Goal: Task Accomplishment & Management: Manage account settings

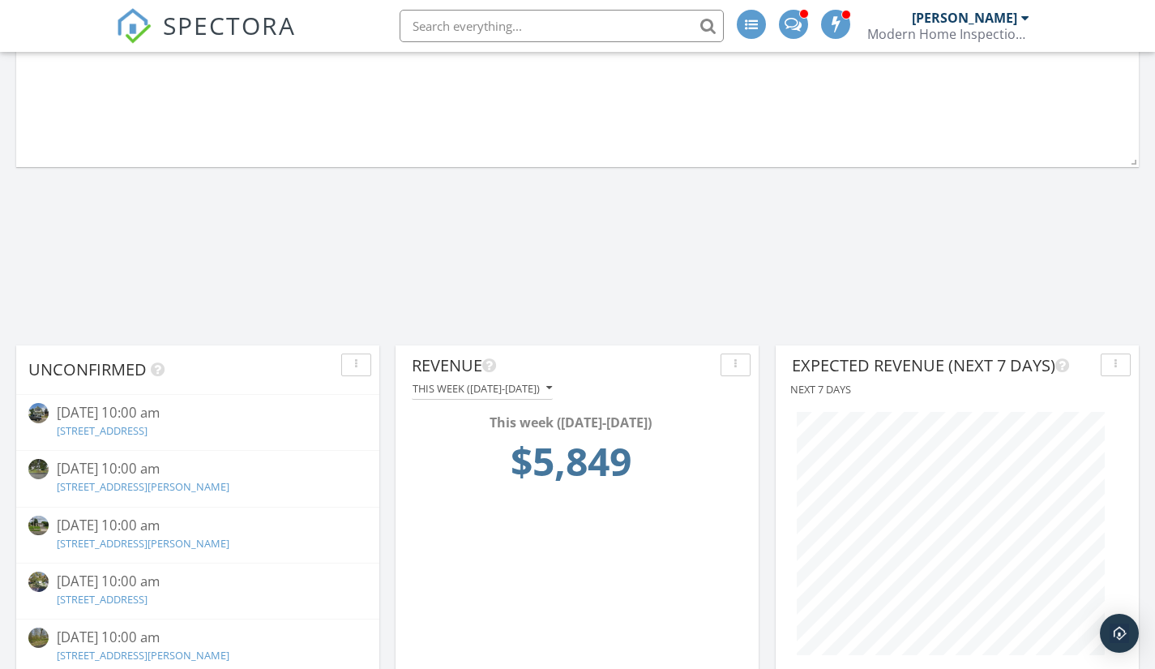
scroll to position [1648, 0]
click at [952, 20] on div "[PERSON_NAME]" at bounding box center [964, 18] width 105 height 16
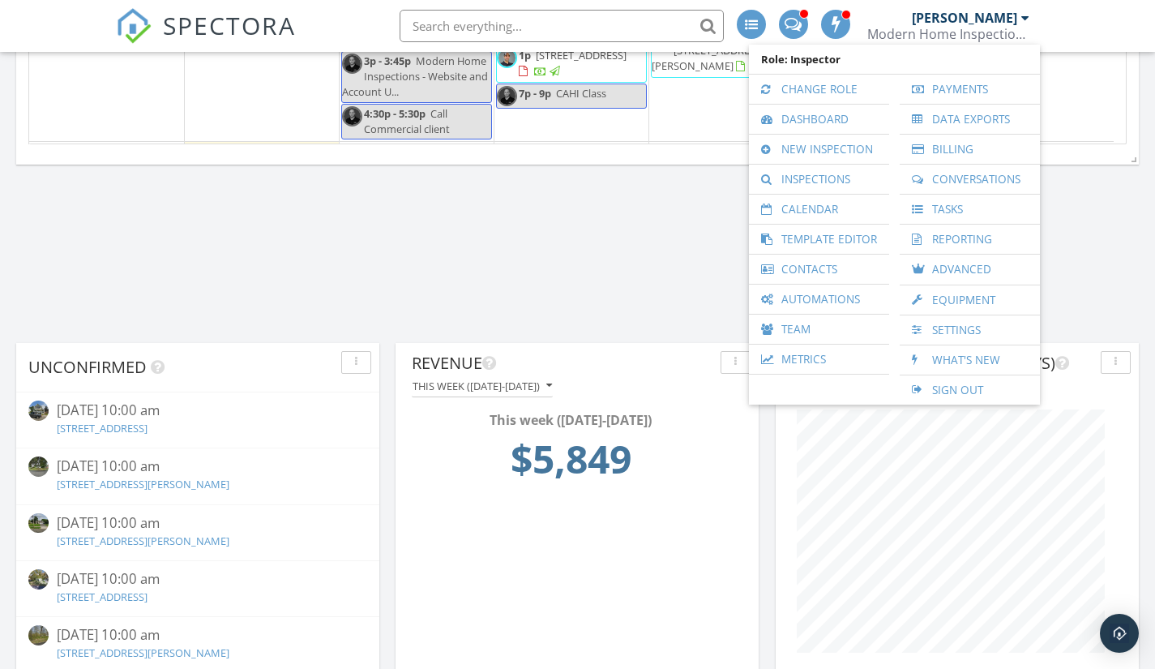
click at [816, 89] on link "Change Role" at bounding box center [819, 89] width 124 height 29
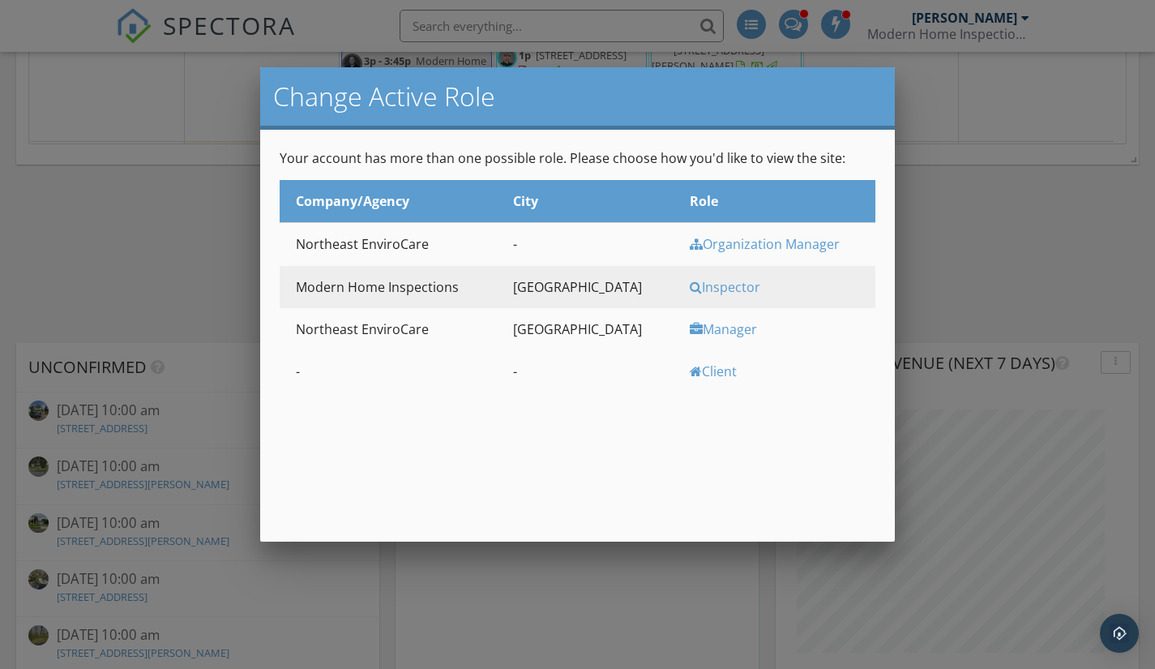
click at [941, 217] on div at bounding box center [577, 337] width 1155 height 836
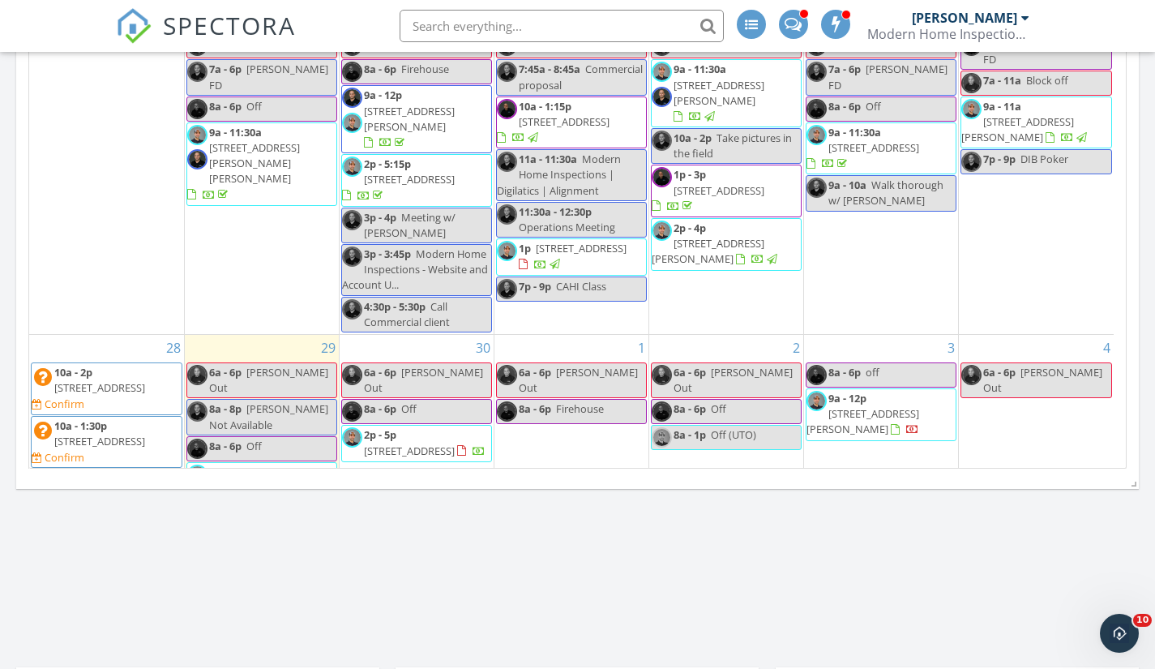
scroll to position [243, 0]
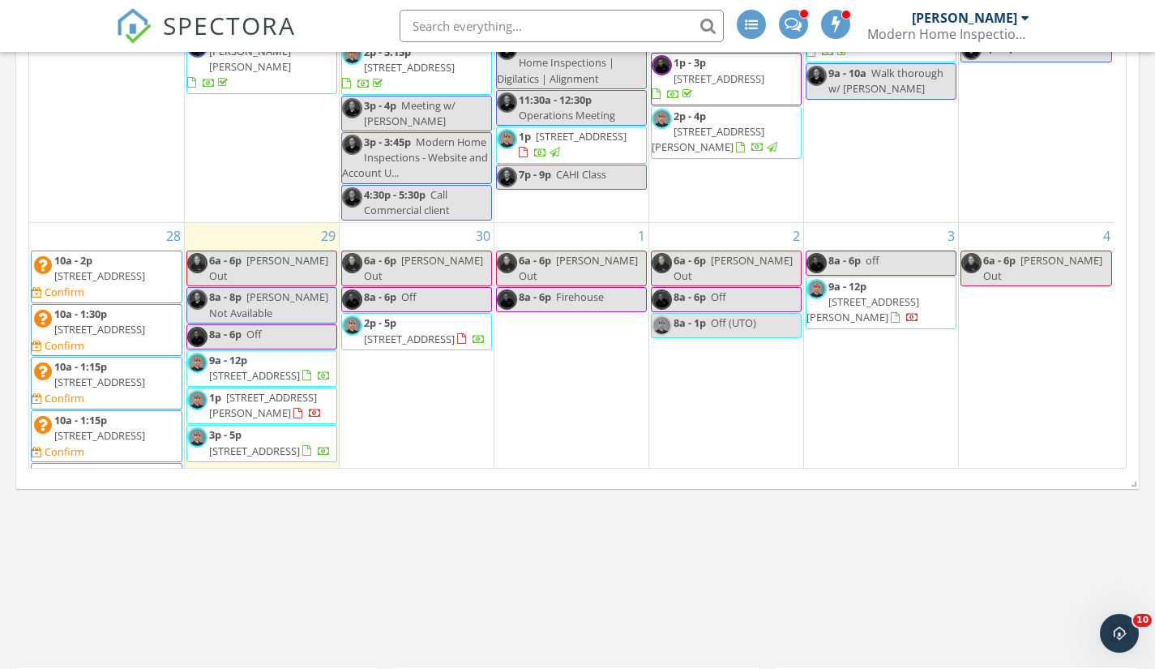
click at [967, 20] on div "[PERSON_NAME]" at bounding box center [964, 18] width 105 height 16
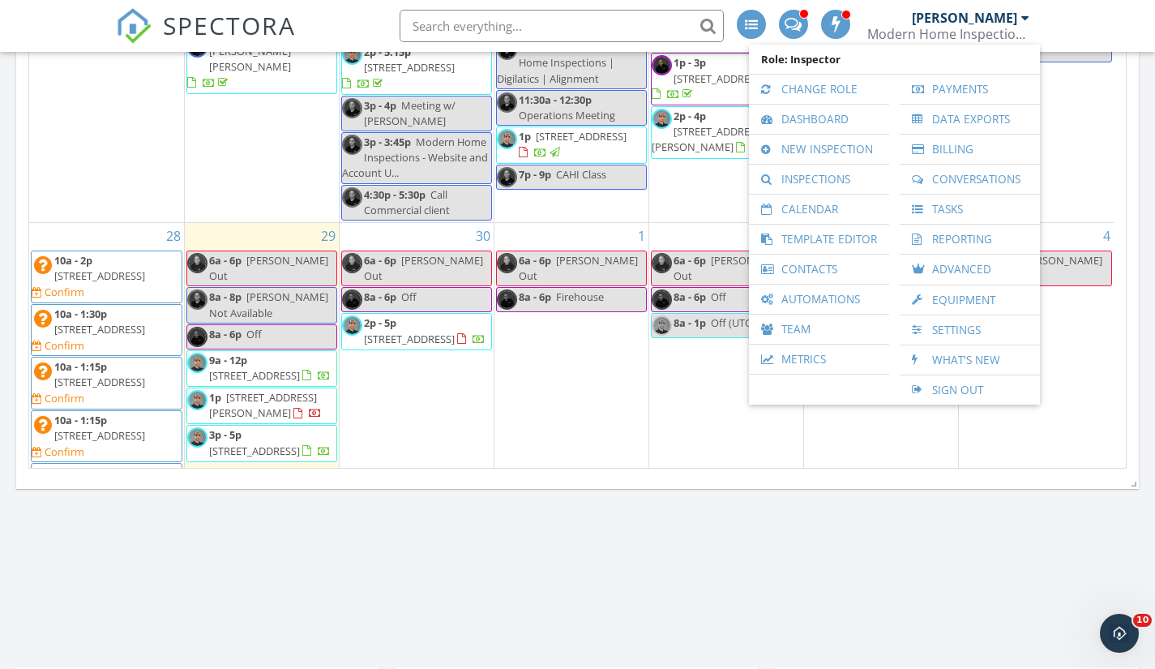
click at [843, 92] on link "Change Role" at bounding box center [819, 89] width 124 height 29
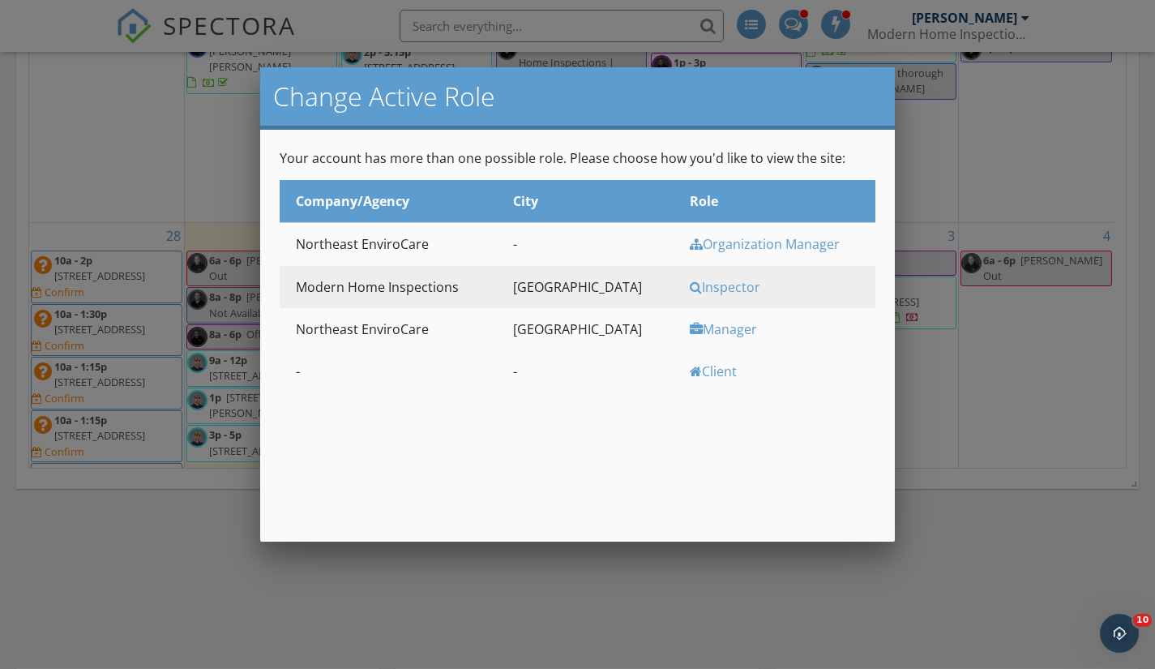
click at [690, 335] on div "Manager" at bounding box center [781, 329] width 182 height 18
